Goal: Task Accomplishment & Management: Manage account settings

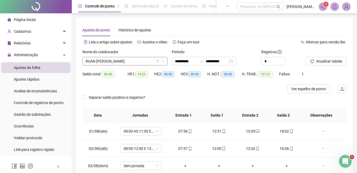
click at [127, 61] on span "RUAN [PERSON_NAME]" at bounding box center [125, 61] width 79 height 8
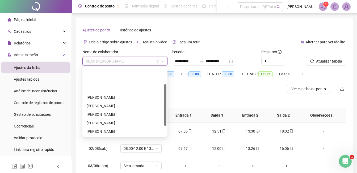
click at [105, 154] on div "[PERSON_NAME]" at bounding box center [125, 157] width 77 height 6
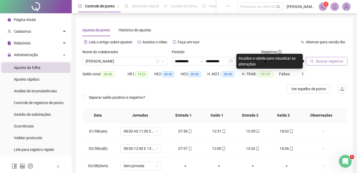
click at [327, 60] on span "Buscar registros" at bounding box center [329, 61] width 27 height 6
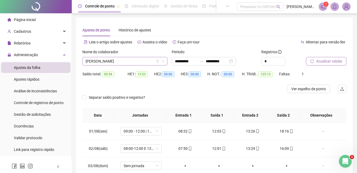
click at [141, 62] on span "[PERSON_NAME]" at bounding box center [125, 61] width 79 height 8
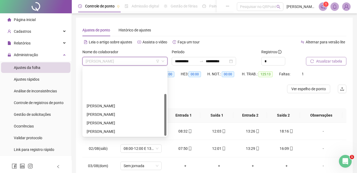
scroll to position [43, 0]
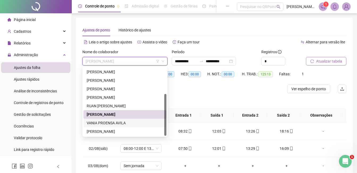
click at [90, 124] on div "VANIA PROENSA AVILA" at bounding box center [125, 123] width 77 height 6
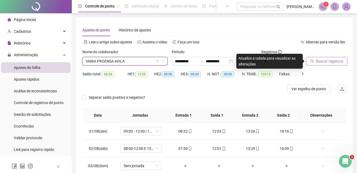
click at [325, 61] on span "Buscar registros" at bounding box center [329, 61] width 27 height 6
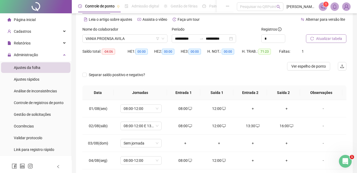
scroll to position [0, 0]
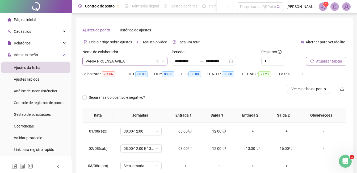
click at [132, 61] on span "VANIA PROENSA AVILA" at bounding box center [125, 61] width 79 height 8
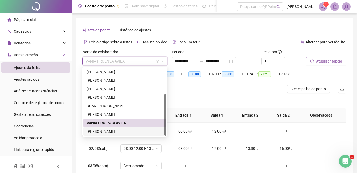
click at [109, 131] on div "[PERSON_NAME]" at bounding box center [125, 131] width 77 height 6
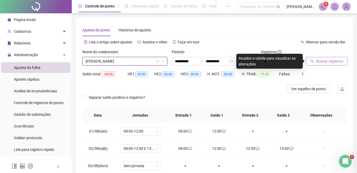
click at [320, 61] on span "Buscar registros" at bounding box center [329, 61] width 27 height 6
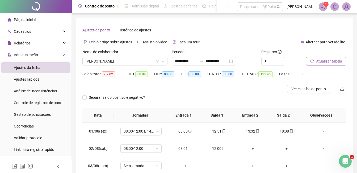
click at [328, 59] on span "Atualizar tabela" at bounding box center [329, 61] width 26 height 6
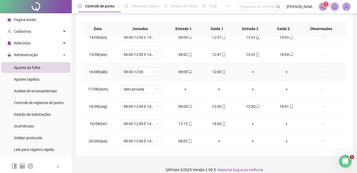
scroll to position [93, 0]
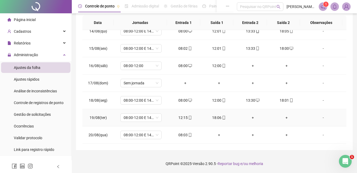
click at [253, 115] on div "+" at bounding box center [252, 118] width 25 height 6
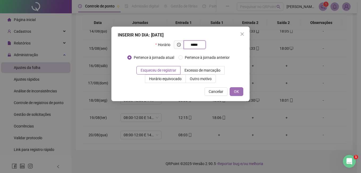
type input "*****"
click at [234, 92] on button "OK" at bounding box center [237, 91] width 14 height 9
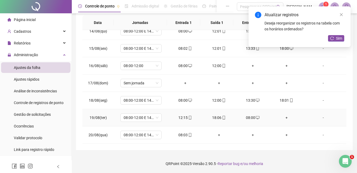
click at [283, 118] on div "+" at bounding box center [286, 118] width 25 height 6
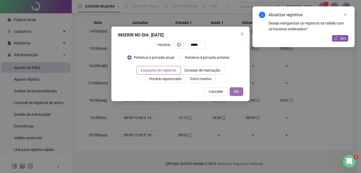
type input "*****"
click at [236, 89] on span "OK" at bounding box center [236, 92] width 5 height 6
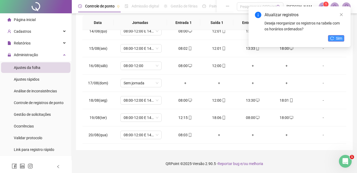
click at [337, 40] on span "Sim" at bounding box center [339, 38] width 6 height 6
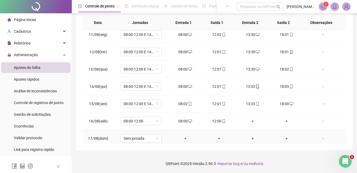
scroll to position [126, 0]
